Goal: Task Accomplishment & Management: Manage account settings

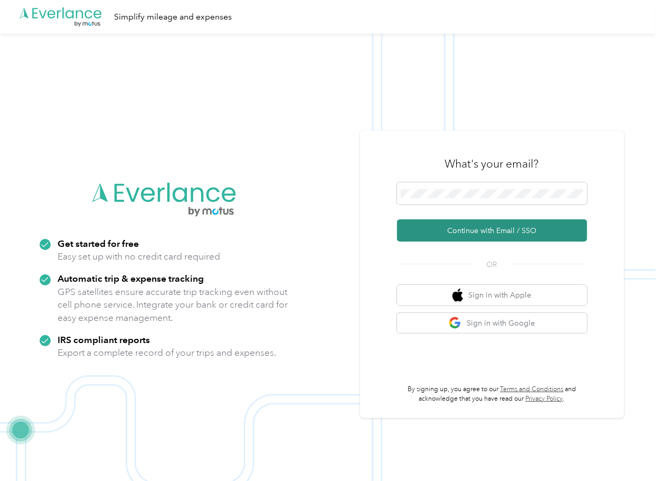
click at [426, 225] on button "Continue with Email / SSO" at bounding box center [492, 230] width 190 height 22
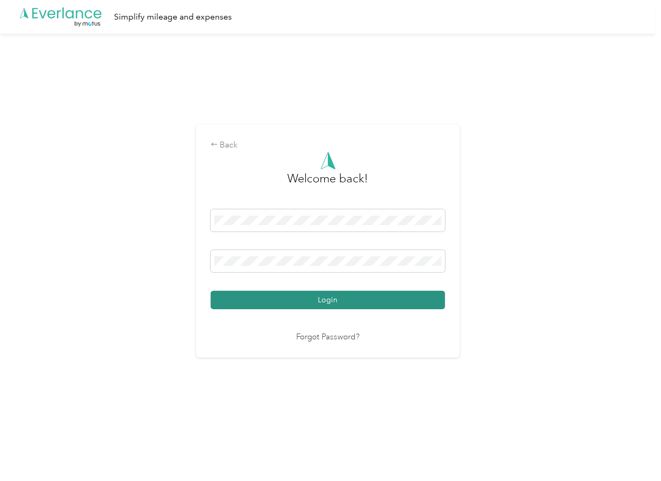
click at [247, 304] on button "Login" at bounding box center [328, 299] width 234 height 18
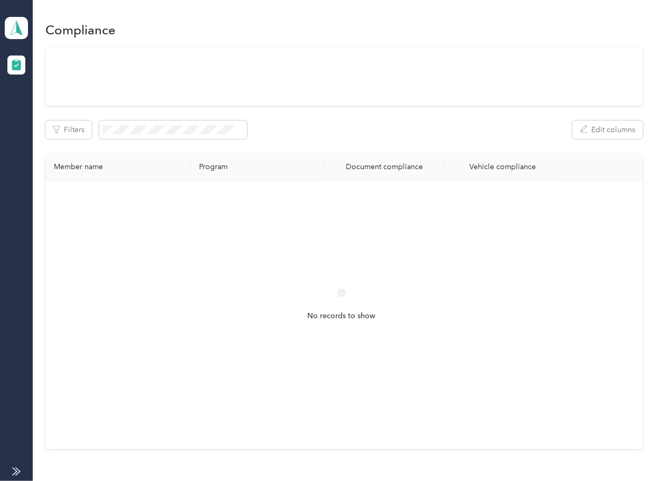
click at [361, 106] on div at bounding box center [343, 75] width 597 height 59
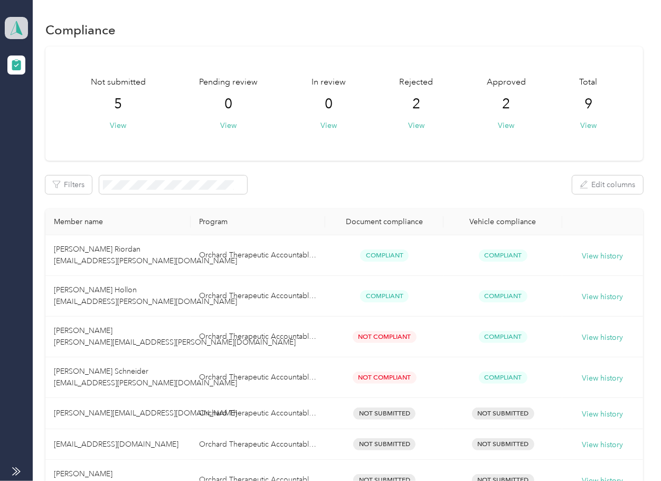
click at [14, 31] on icon at bounding box center [16, 28] width 16 height 15
click at [51, 117] on div "Log out" at bounding box center [116, 110] width 208 height 18
